Goal: Information Seeking & Learning: Learn about a topic

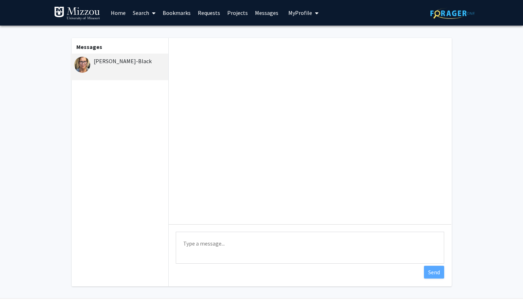
click at [119, 12] on link "Home" at bounding box center [118, 12] width 22 height 25
click at [134, 12] on link "Search" at bounding box center [144, 12] width 30 height 25
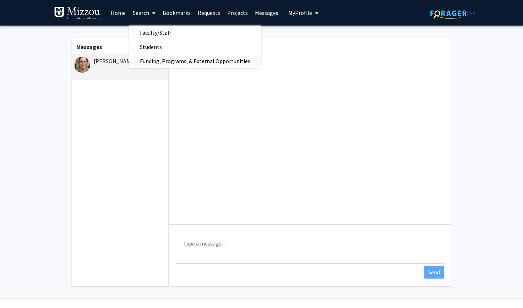
click at [158, 60] on span "Funding, Programs, & External Opportunities" at bounding box center [195, 61] width 132 height 14
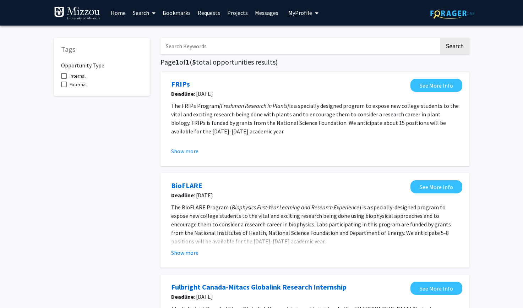
click at [142, 15] on link "Search" at bounding box center [144, 12] width 30 height 25
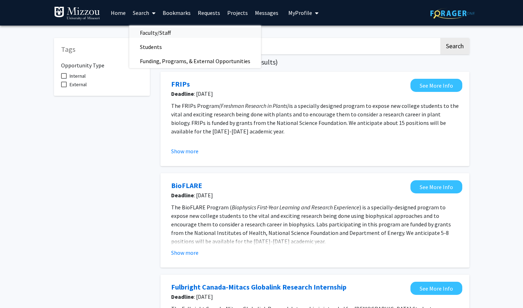
click at [161, 36] on span "Faculty/Staff" at bounding box center [155, 33] width 52 height 14
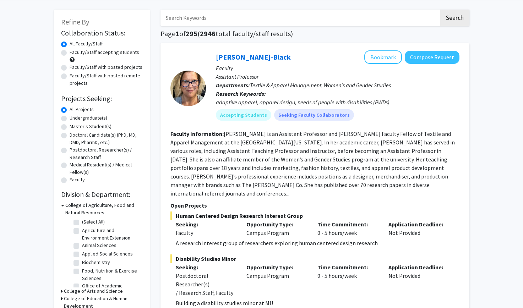
scroll to position [43, 0]
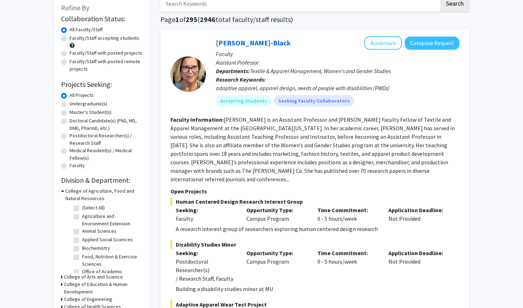
click at [70, 106] on label "Undergraduate(s)" at bounding box center [89, 103] width 38 height 7
click at [70, 105] on input "Undergraduate(s)" at bounding box center [72, 102] width 5 height 5
radio input "true"
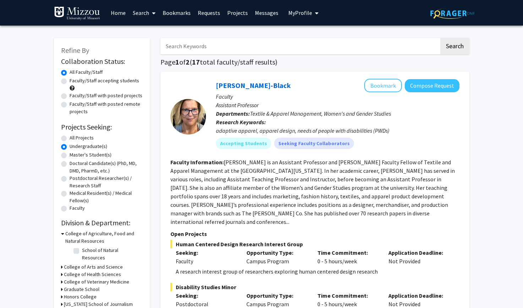
click at [111, 271] on h3 "College of Health Sciences" at bounding box center [92, 274] width 57 height 7
click at [82, 280] on label "Health Sciences" at bounding box center [99, 283] width 34 height 7
click at [82, 280] on input "Health Sciences" at bounding box center [84, 282] width 5 height 5
checkbox input "true"
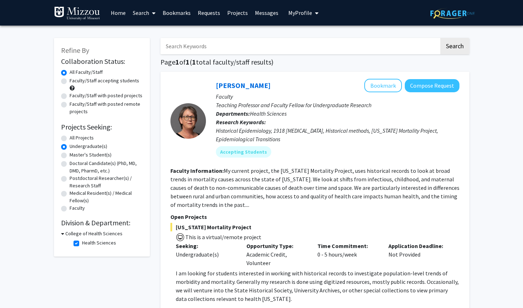
click at [82, 245] on label "Health Sciences" at bounding box center [99, 242] width 34 height 7
click at [82, 244] on input "Health Sciences" at bounding box center [84, 241] width 5 height 5
checkbox input "false"
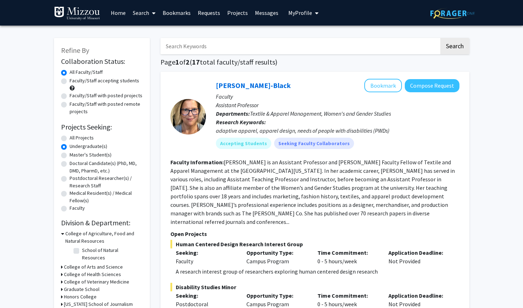
click at [63, 78] on div "Faculty/Staff accepting students" at bounding box center [102, 84] width 82 height 15
click at [70, 82] on label "Faculty/Staff accepting students" at bounding box center [105, 80] width 70 height 7
click at [70, 82] on input "Faculty/Staff accepting students" at bounding box center [72, 79] width 5 height 5
radio input "true"
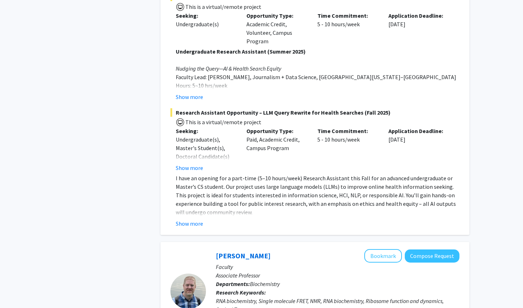
scroll to position [625, 0]
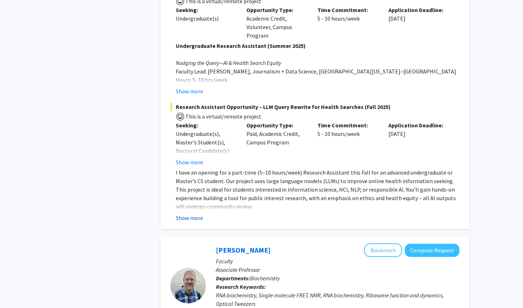
click at [177, 214] on button "Show more" at bounding box center [189, 218] width 27 height 9
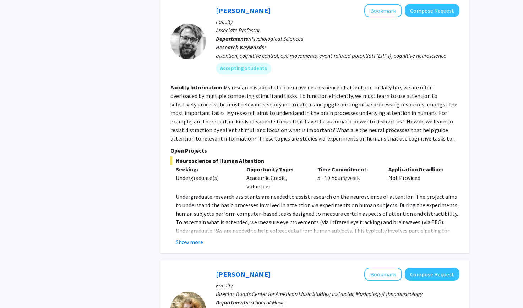
scroll to position [1931, 0]
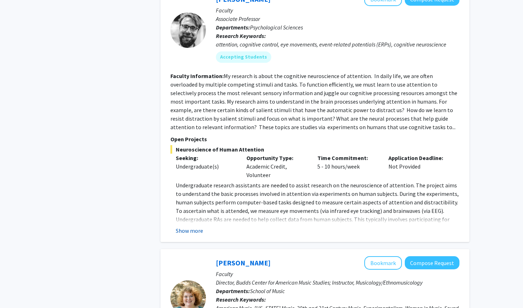
click at [189, 226] on button "Show more" at bounding box center [189, 230] width 27 height 9
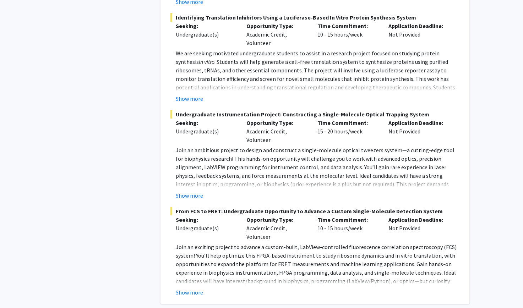
scroll to position [1410, 0]
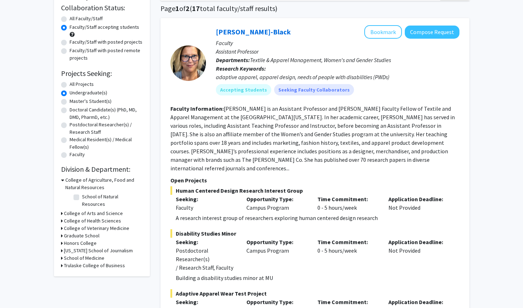
scroll to position [0, 0]
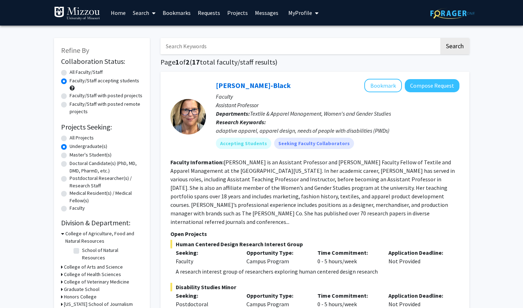
click at [70, 72] on label "All Faculty/Staff" at bounding box center [86, 71] width 33 height 7
click at [70, 72] on input "All Faculty/Staff" at bounding box center [72, 70] width 5 height 5
radio input "true"
